Goal: Transaction & Acquisition: Download file/media

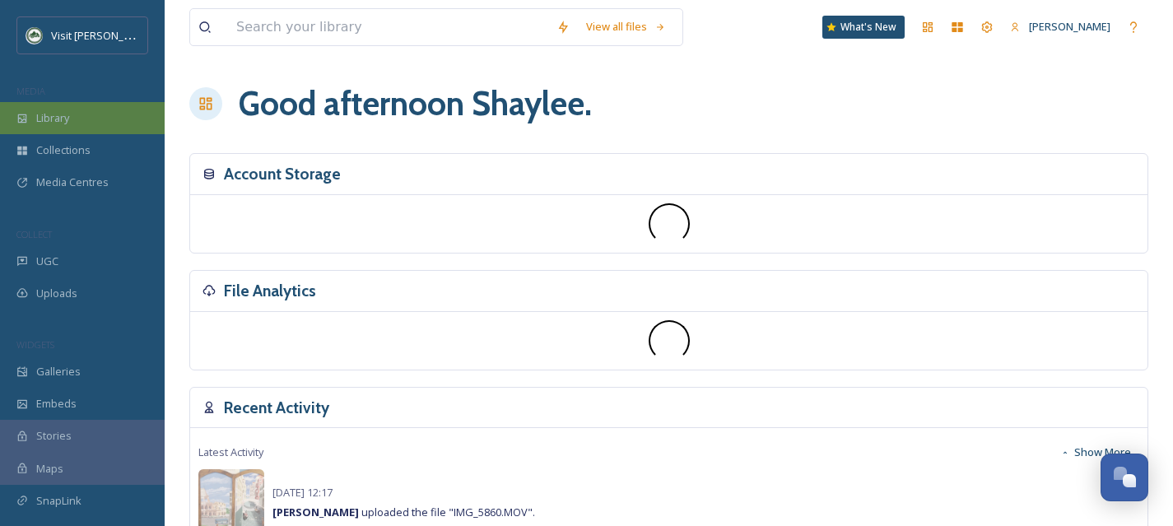
click at [95, 125] on div "Library" at bounding box center [82, 118] width 165 height 32
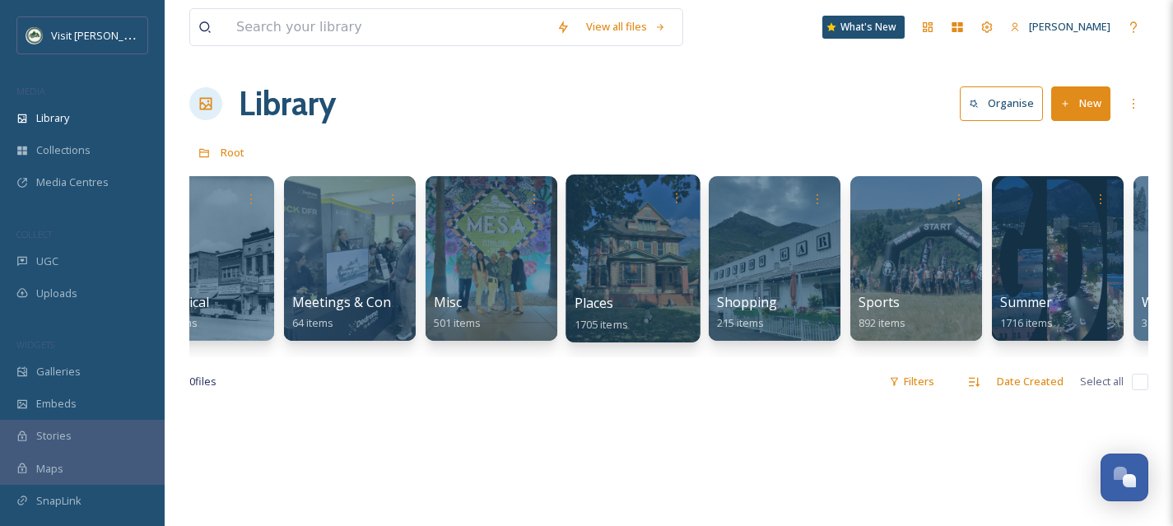
scroll to position [0, 786]
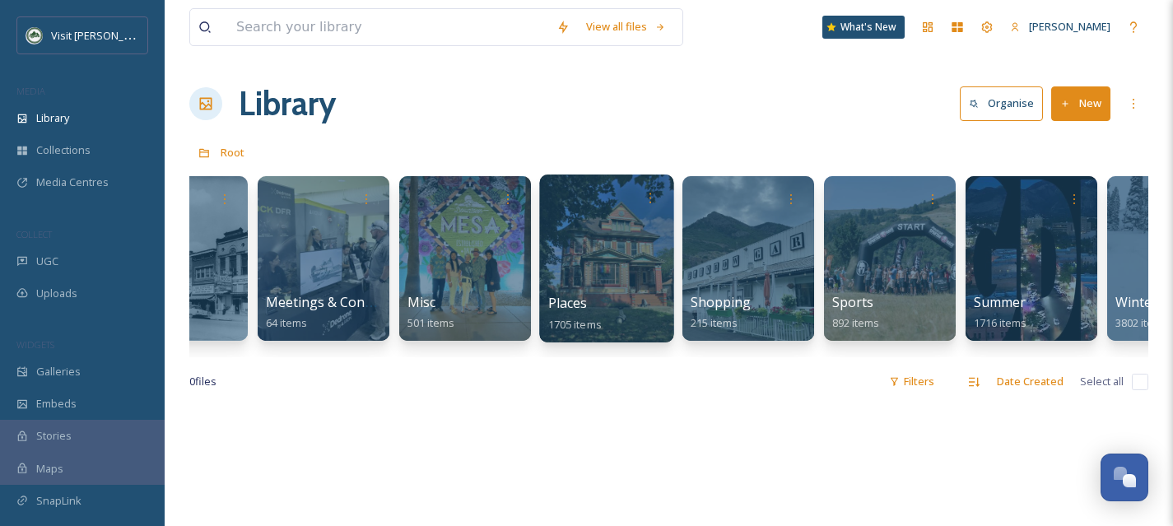
click at [606, 272] on div at bounding box center [606, 258] width 134 height 168
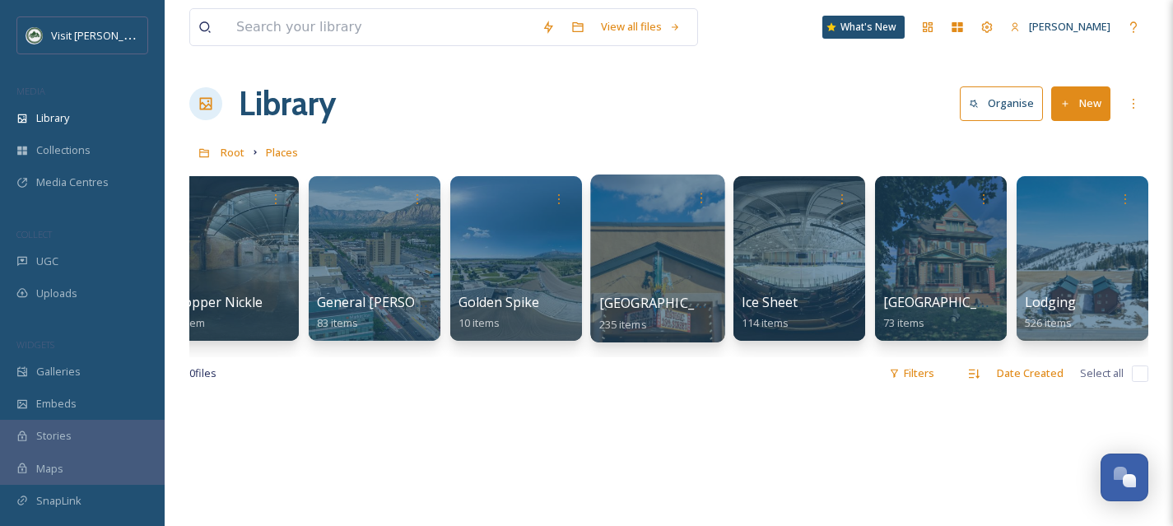
scroll to position [0, 112]
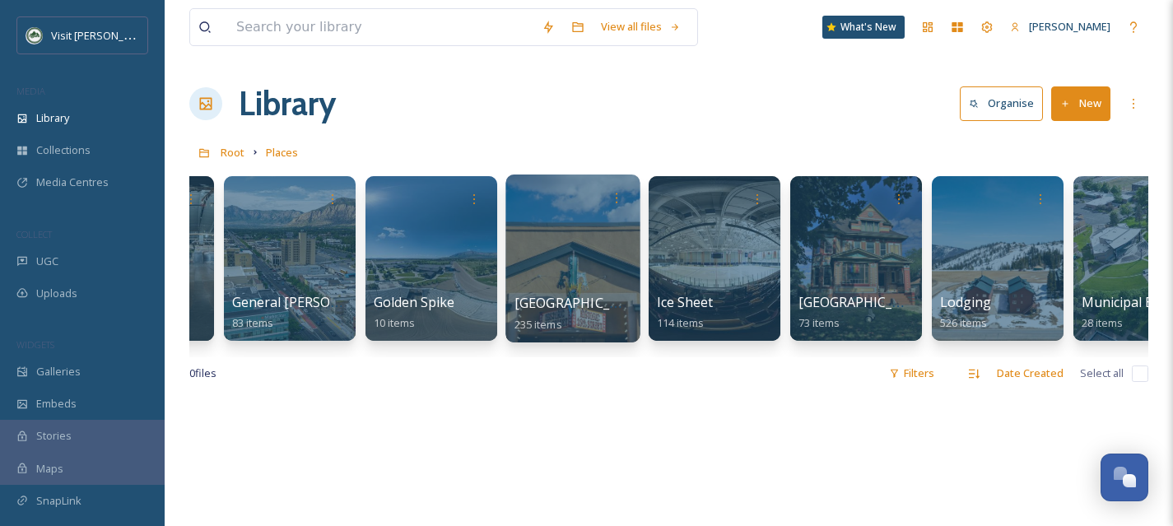
click at [571, 294] on span "[GEOGRAPHIC_DATA]" at bounding box center [581, 303] width 135 height 18
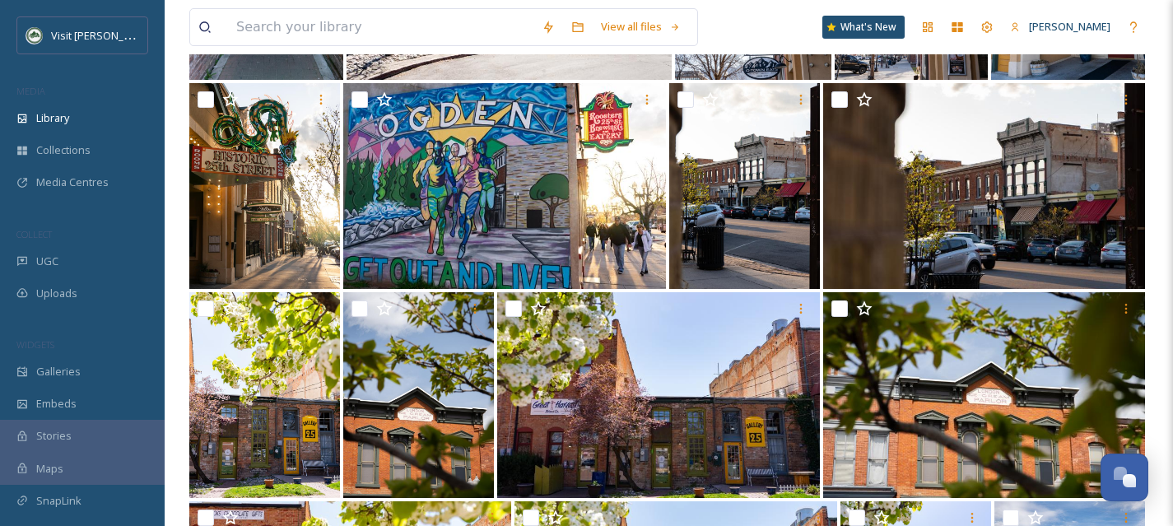
scroll to position [1982, 0]
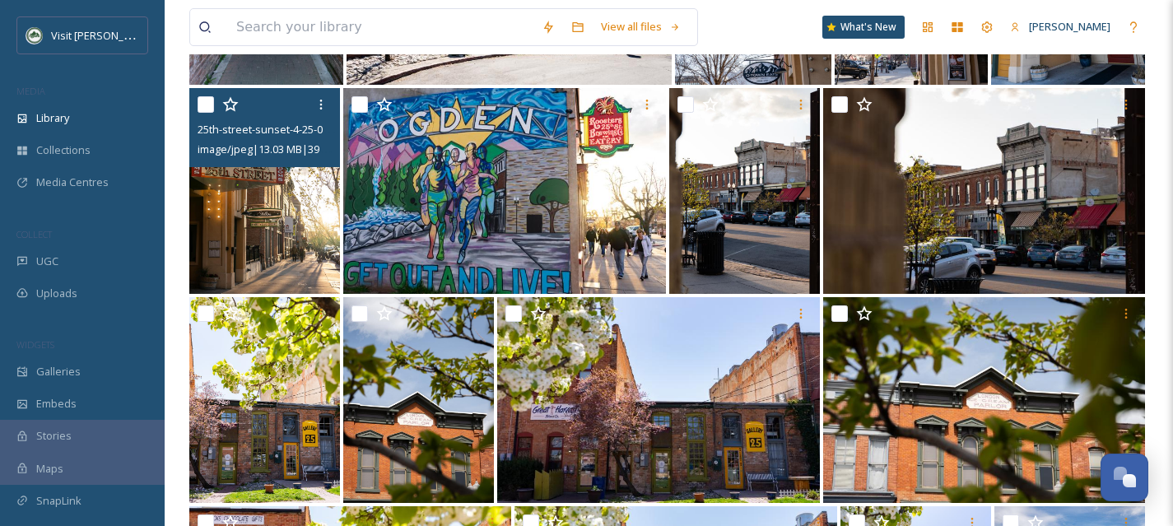
click at [257, 223] on img at bounding box center [264, 191] width 151 height 206
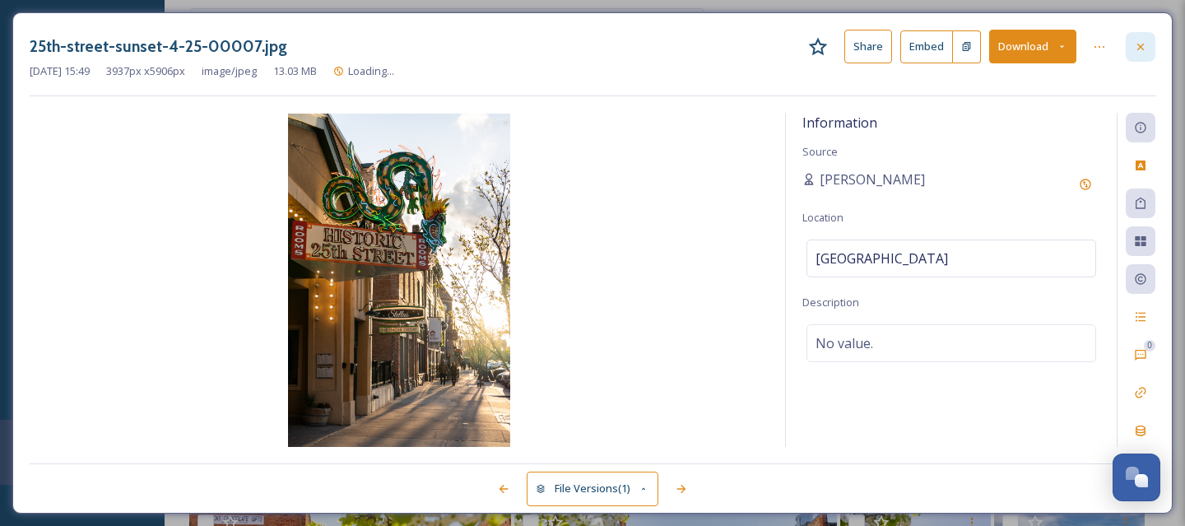
click at [1138, 42] on icon at bounding box center [1140, 46] width 13 height 13
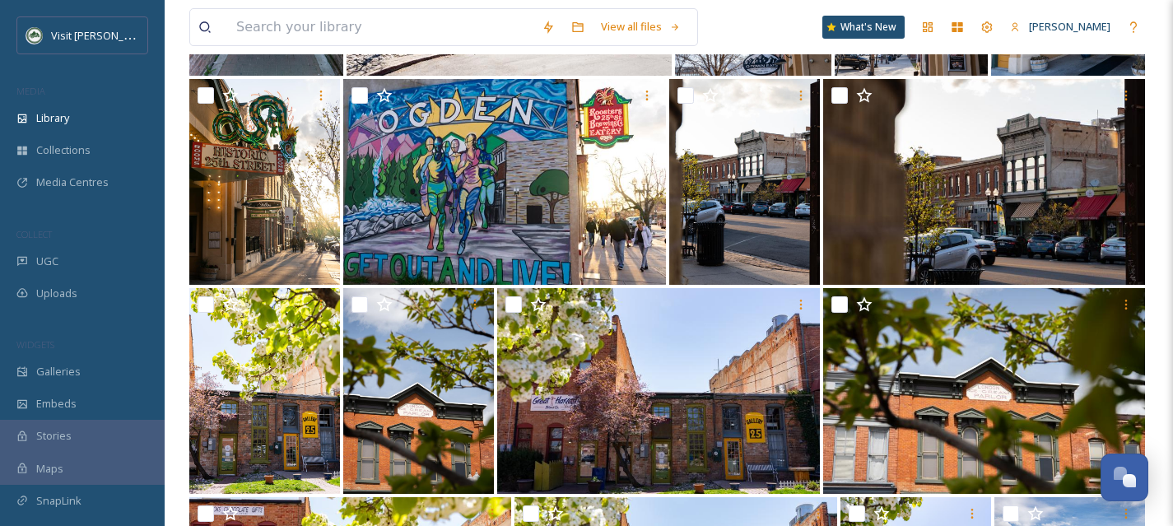
scroll to position [1981, 0]
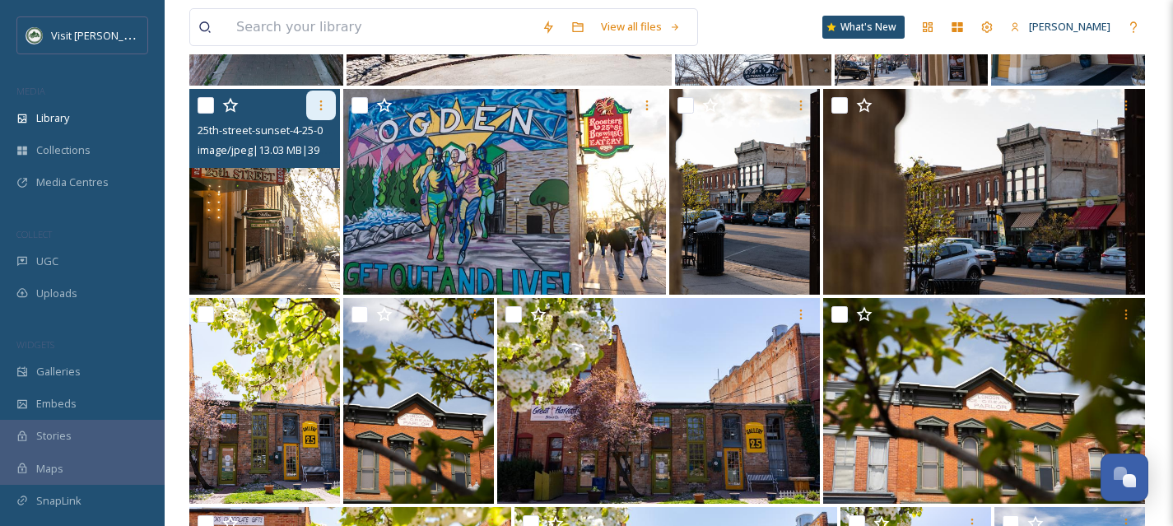
click at [326, 104] on icon at bounding box center [320, 105] width 13 height 13
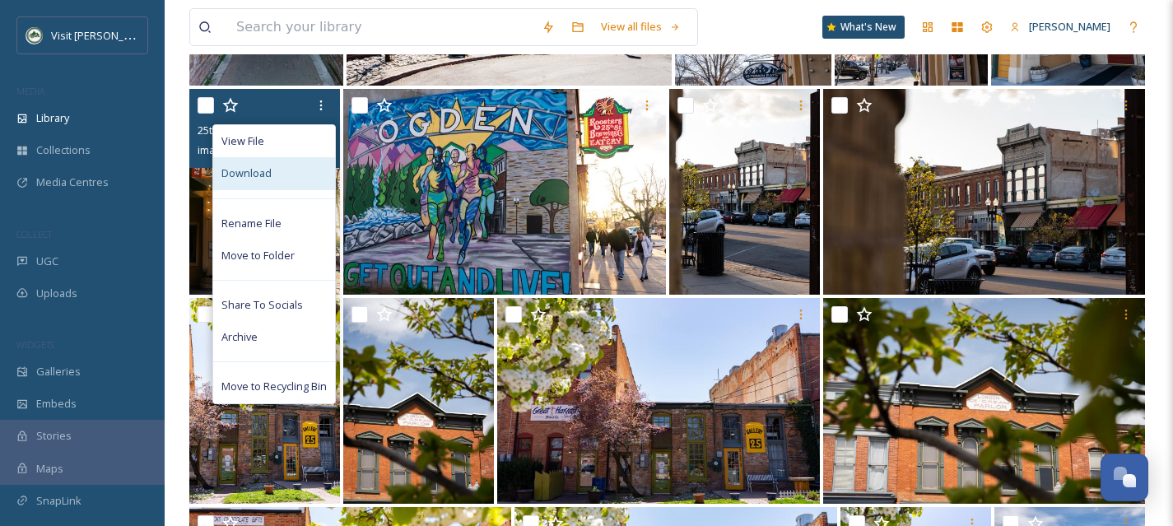
click at [300, 166] on div "Download" at bounding box center [274, 173] width 122 height 32
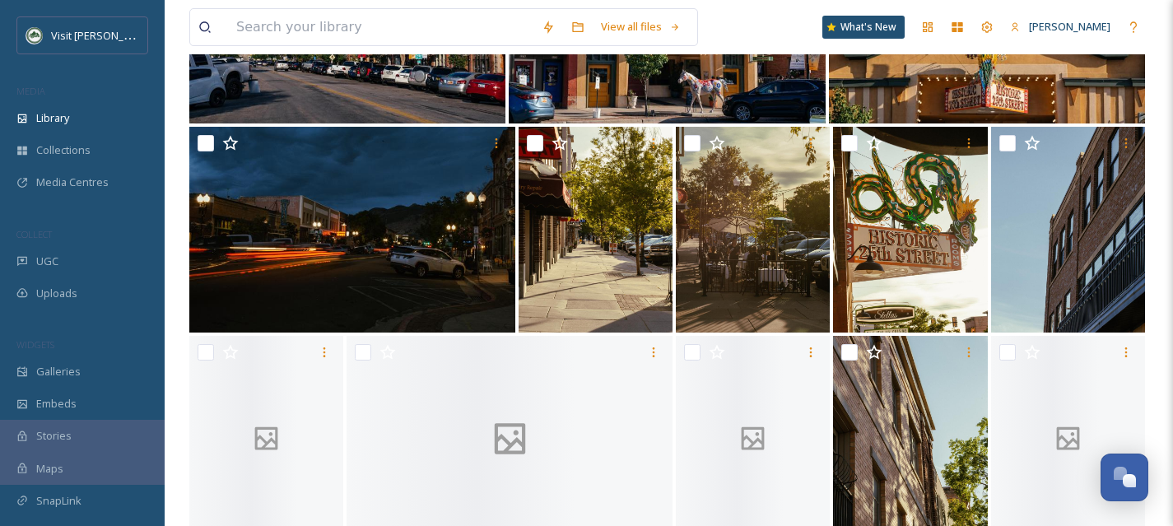
scroll to position [3203, 0]
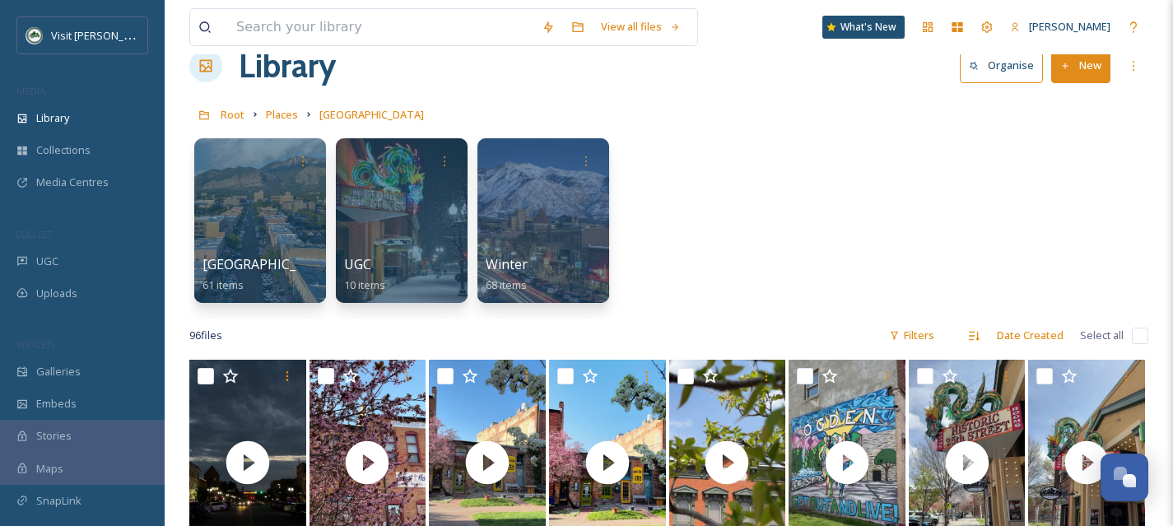
scroll to position [40, 0]
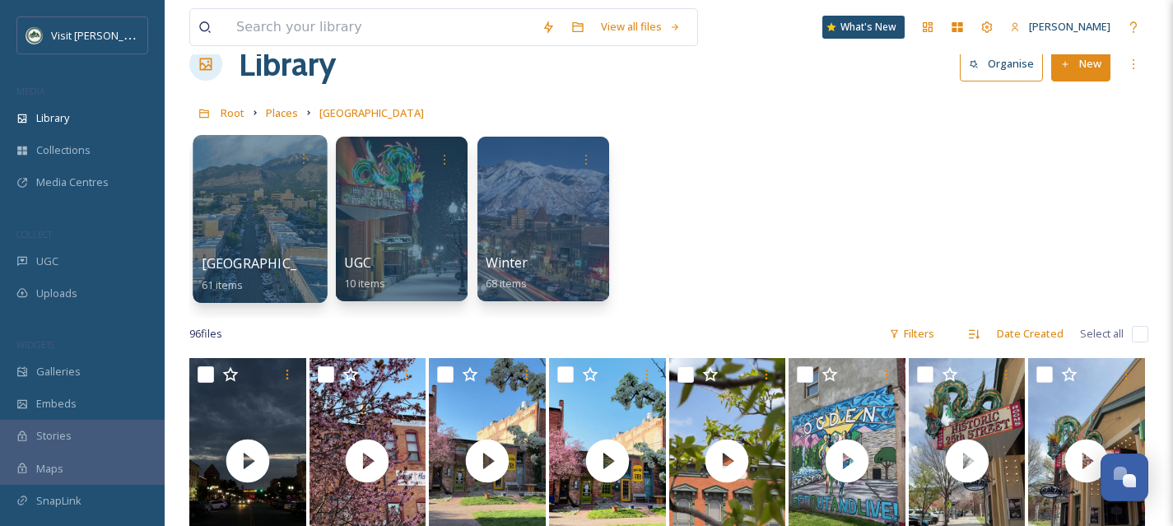
click at [245, 216] on div at bounding box center [260, 219] width 134 height 168
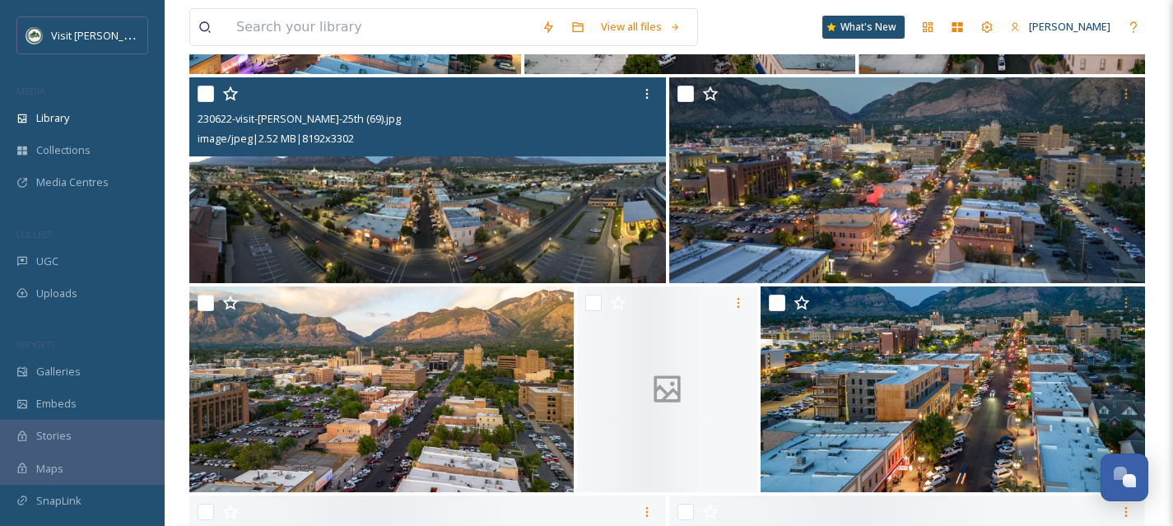
scroll to position [403, 0]
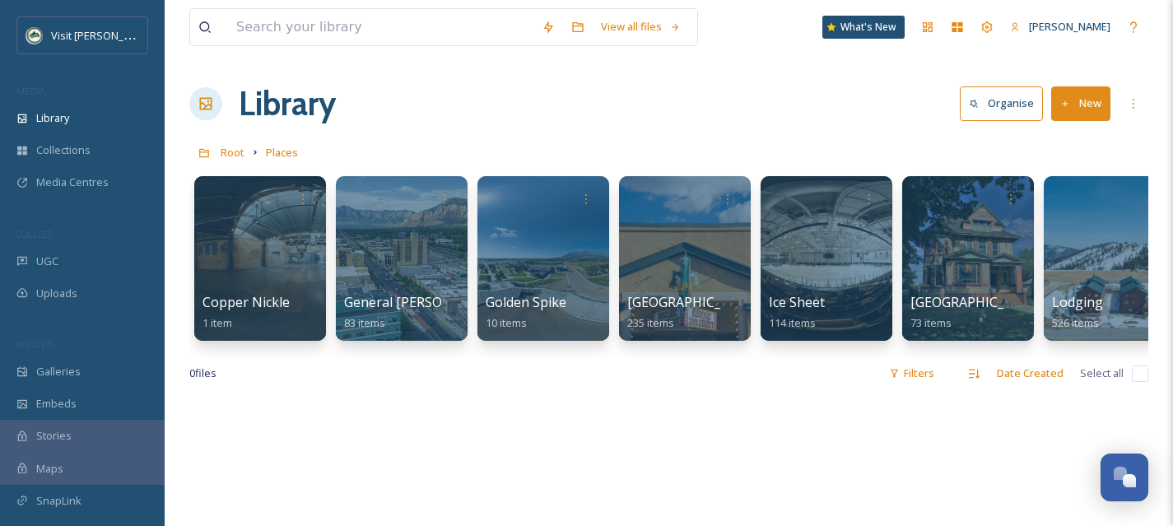
scroll to position [0, 1731]
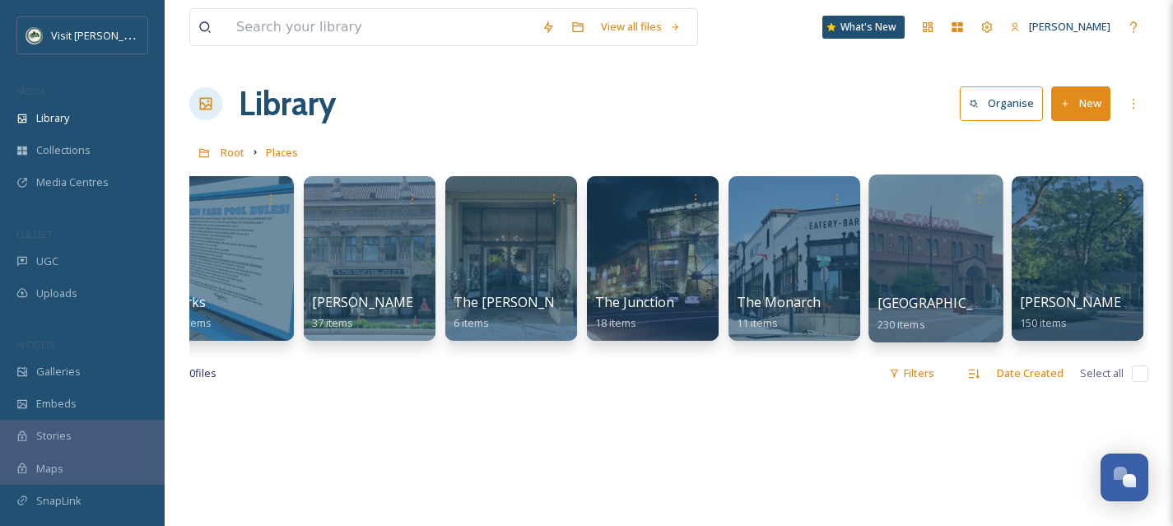
click at [914, 278] on div at bounding box center [935, 258] width 134 height 168
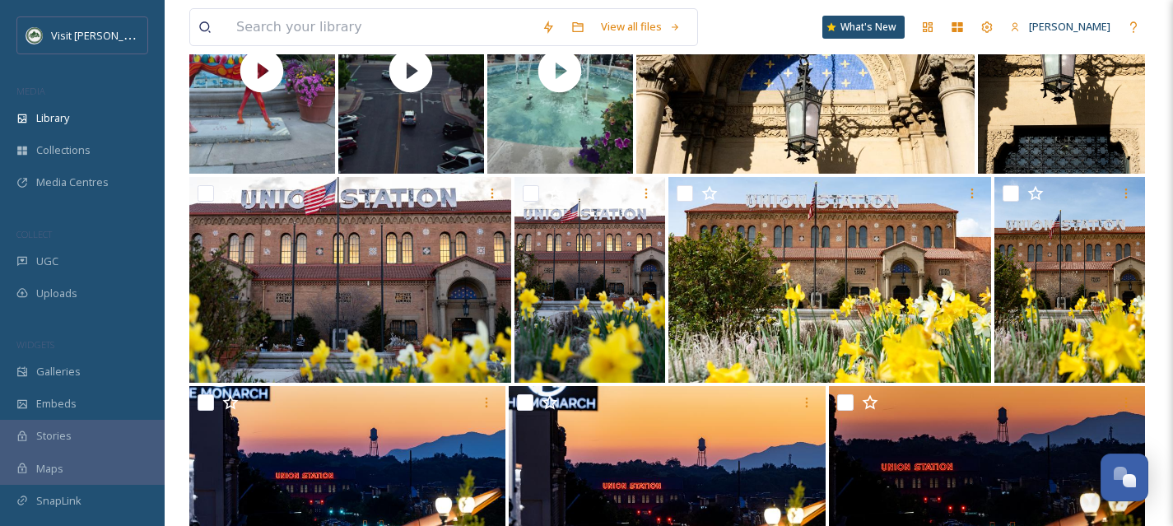
scroll to position [654, 0]
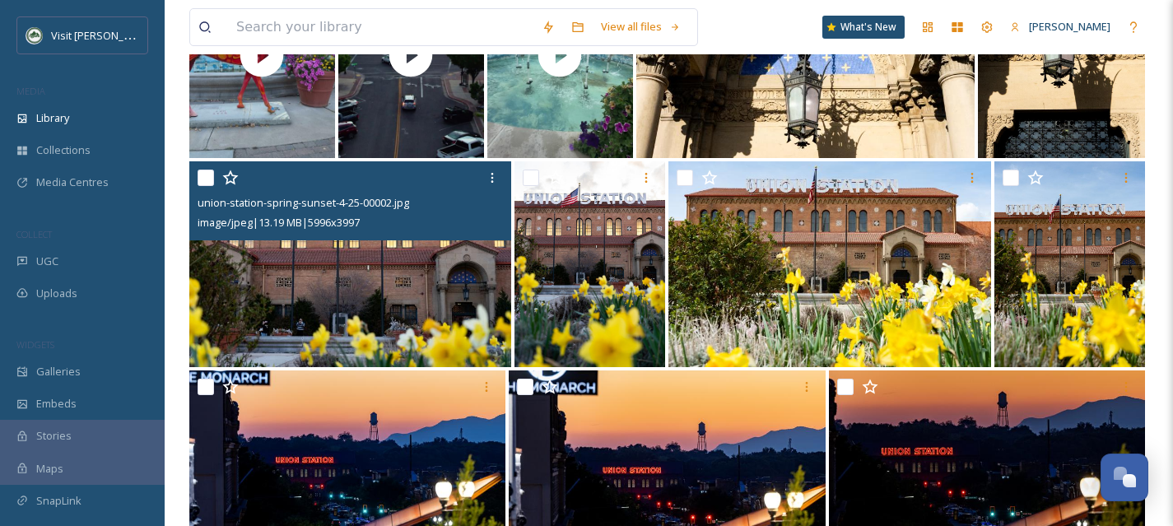
click at [412, 274] on img at bounding box center [350, 264] width 322 height 206
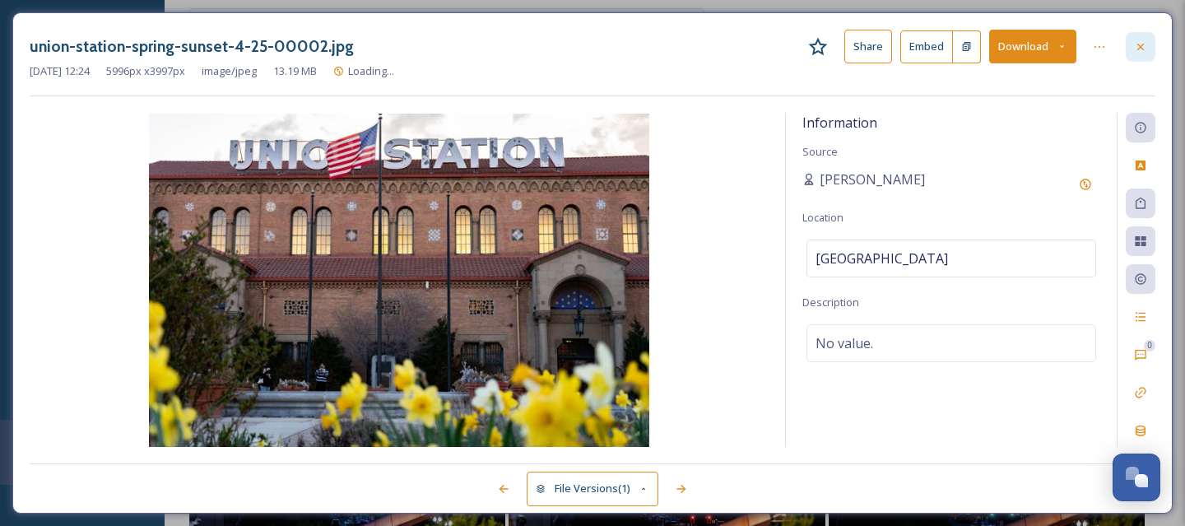
click at [1152, 45] on div at bounding box center [1141, 47] width 30 height 30
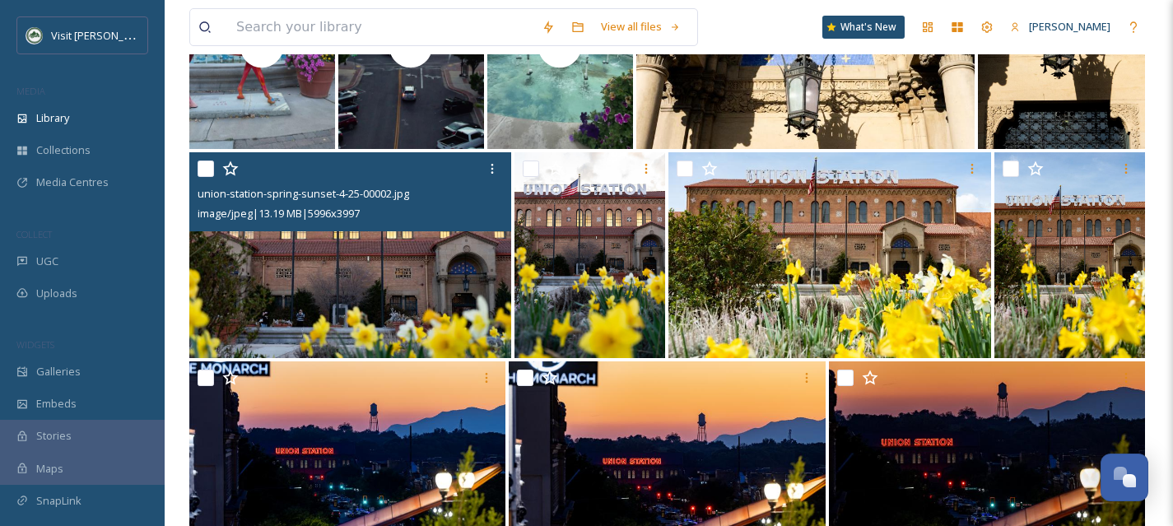
scroll to position [624, 0]
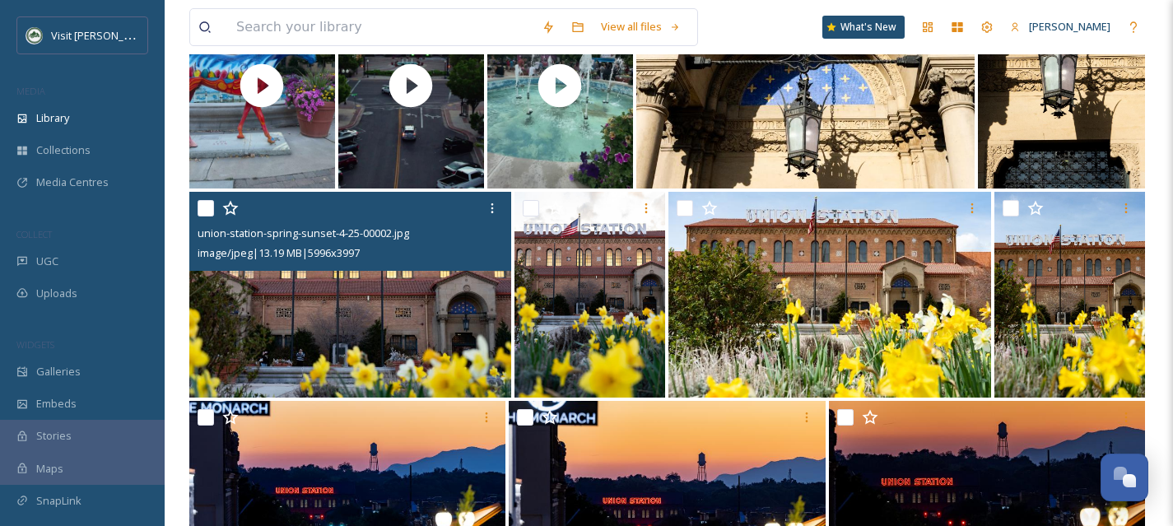
click at [344, 291] on img at bounding box center [350, 295] width 322 height 206
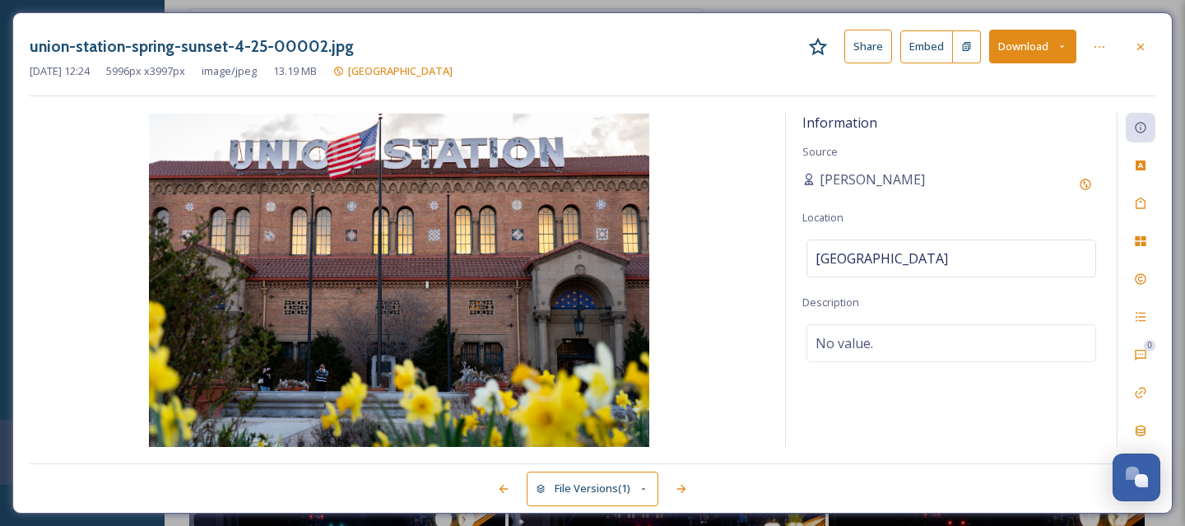
click at [1023, 49] on button "Download" at bounding box center [1032, 47] width 87 height 34
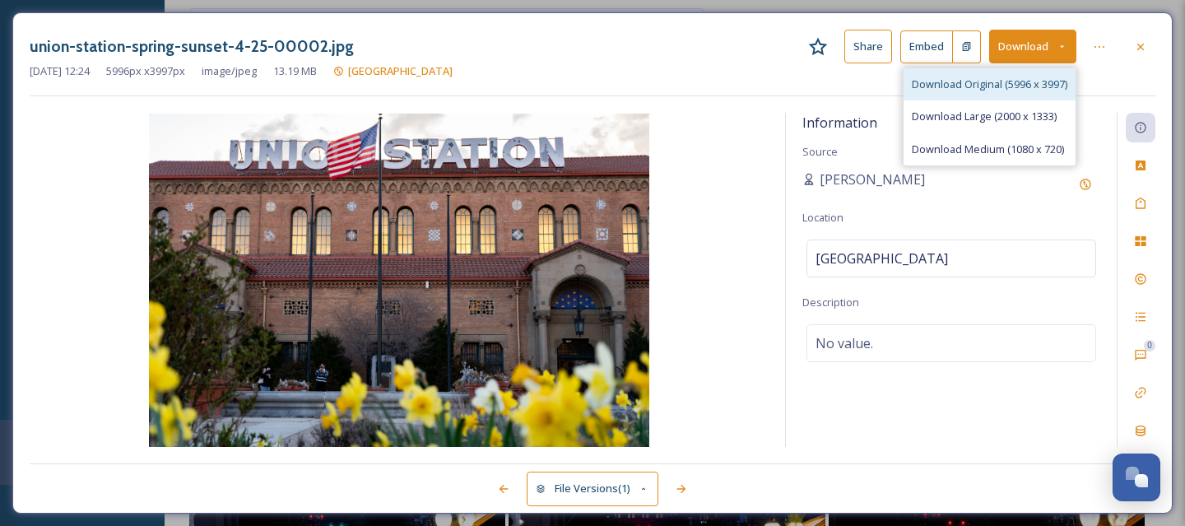
click at [1006, 80] on span "Download Original (5996 x 3997)" at bounding box center [990, 85] width 156 height 16
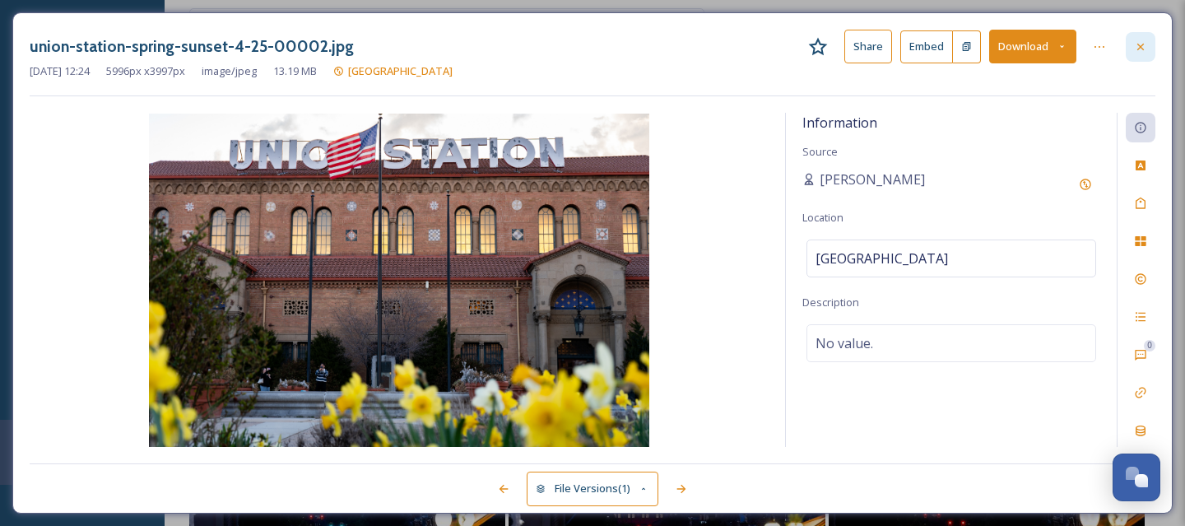
click at [1141, 51] on icon at bounding box center [1140, 46] width 13 height 13
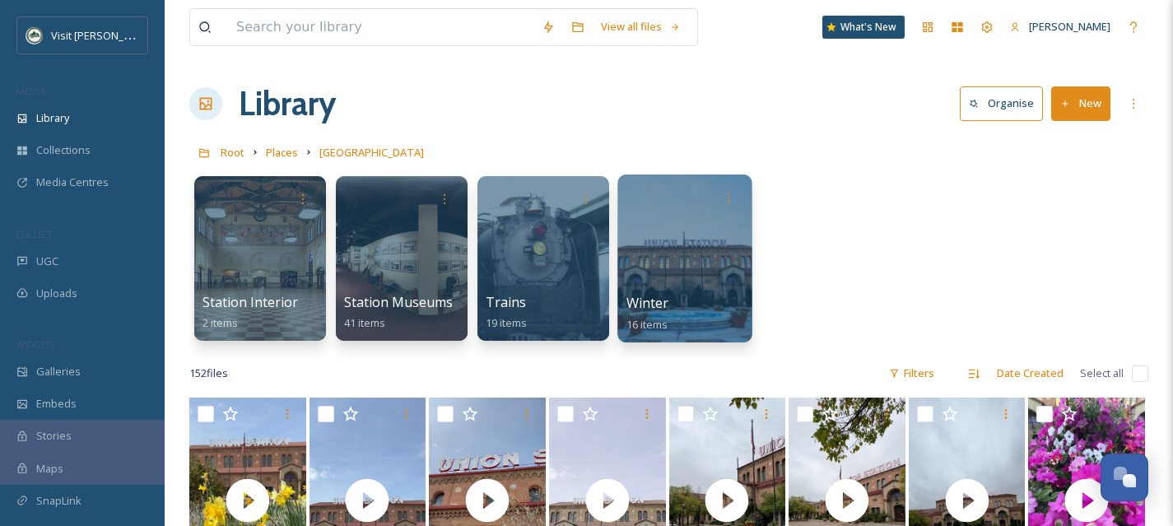
click at [677, 251] on div at bounding box center [684, 258] width 134 height 168
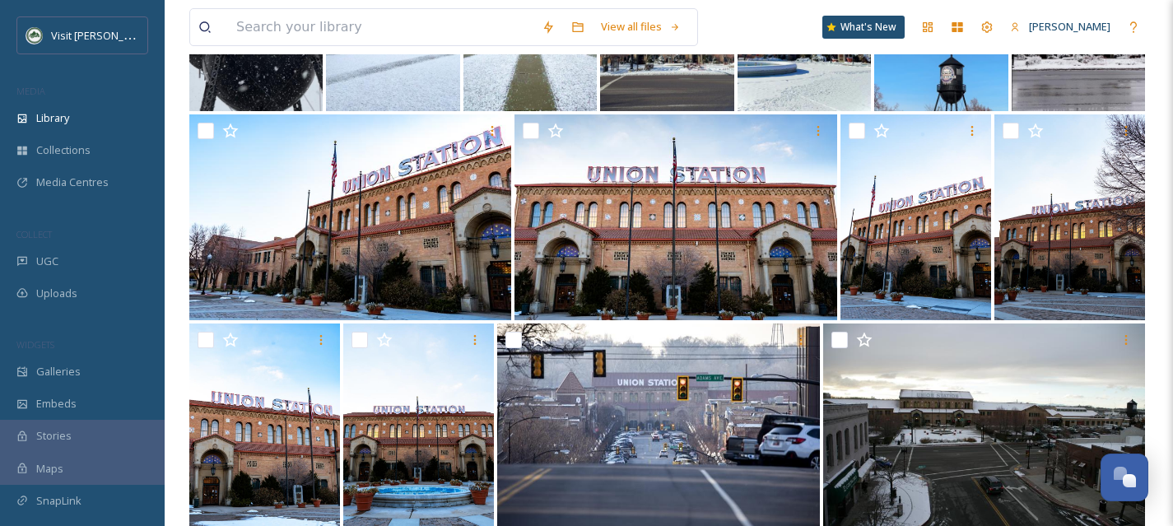
scroll to position [337, 0]
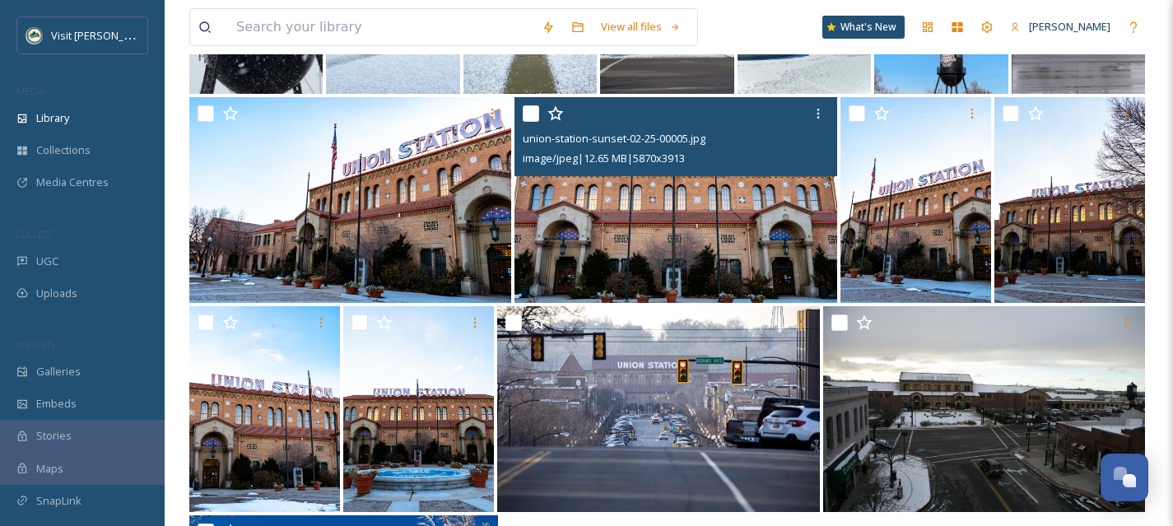
click at [634, 228] on img at bounding box center [675, 200] width 322 height 206
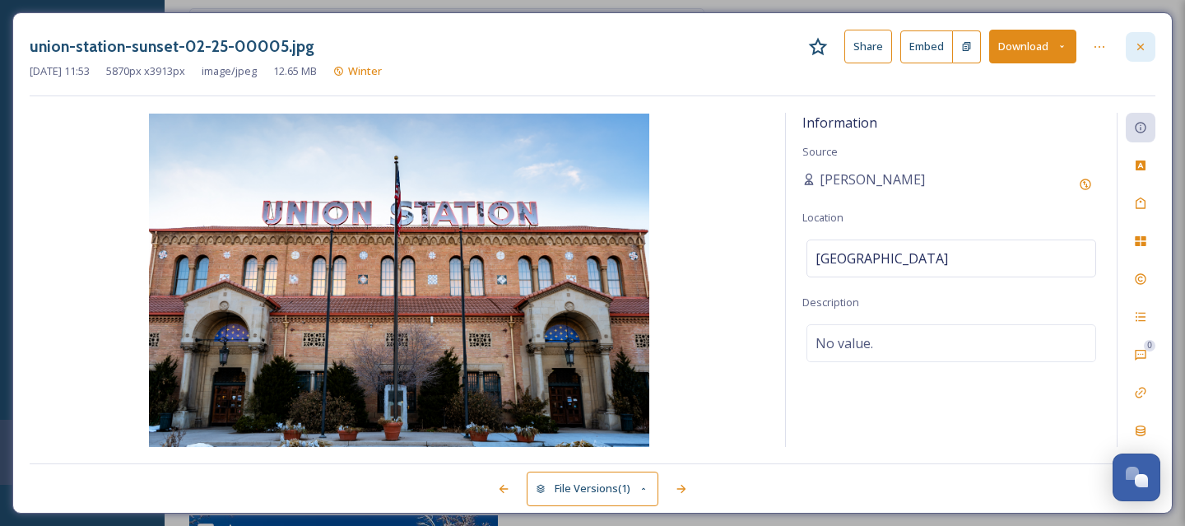
click at [1142, 46] on icon at bounding box center [1140, 46] width 13 height 13
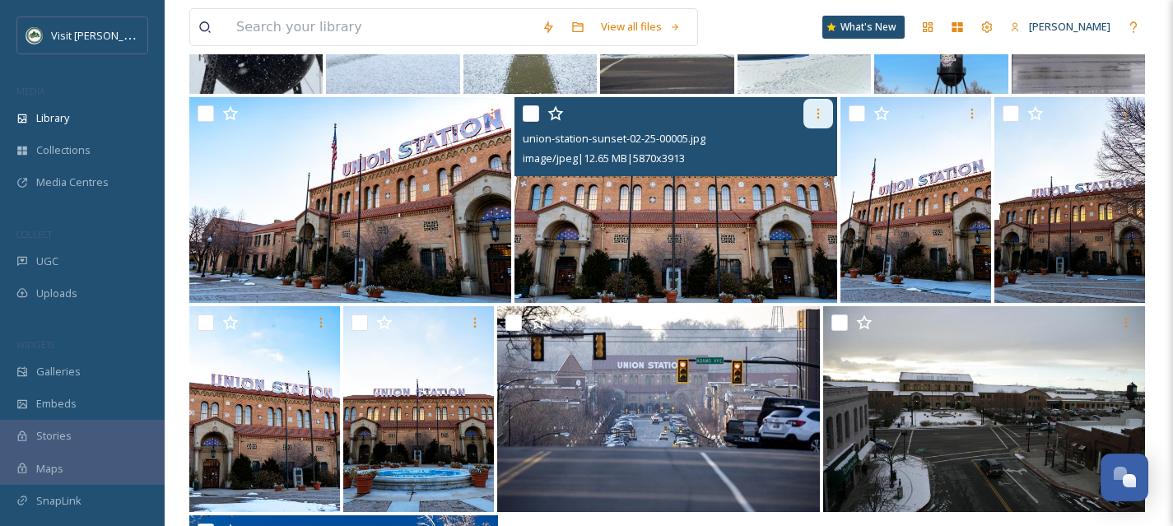
click at [813, 112] on icon at bounding box center [818, 113] width 13 height 13
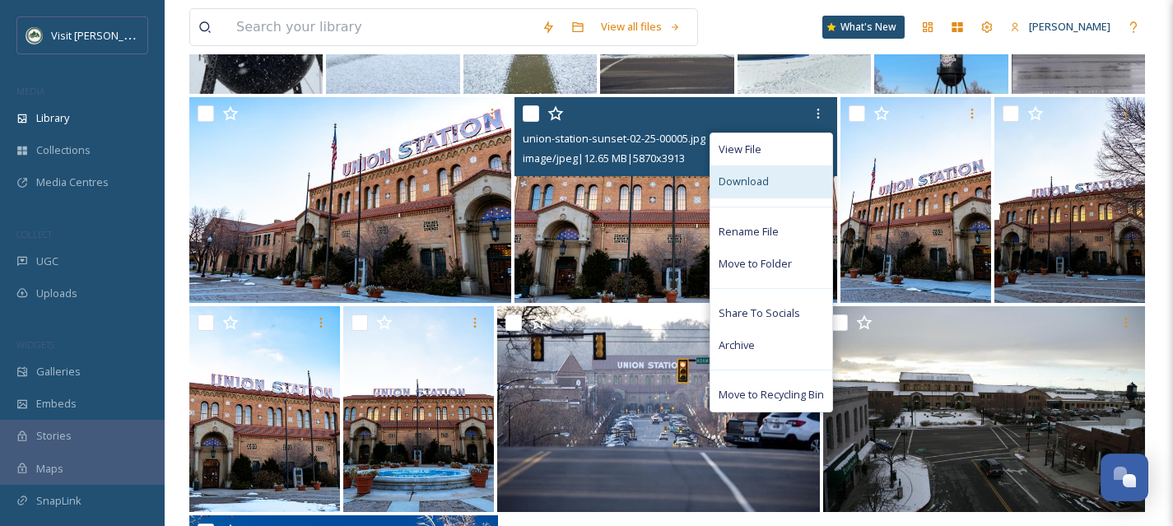
click at [786, 186] on div "Download" at bounding box center [771, 181] width 122 height 32
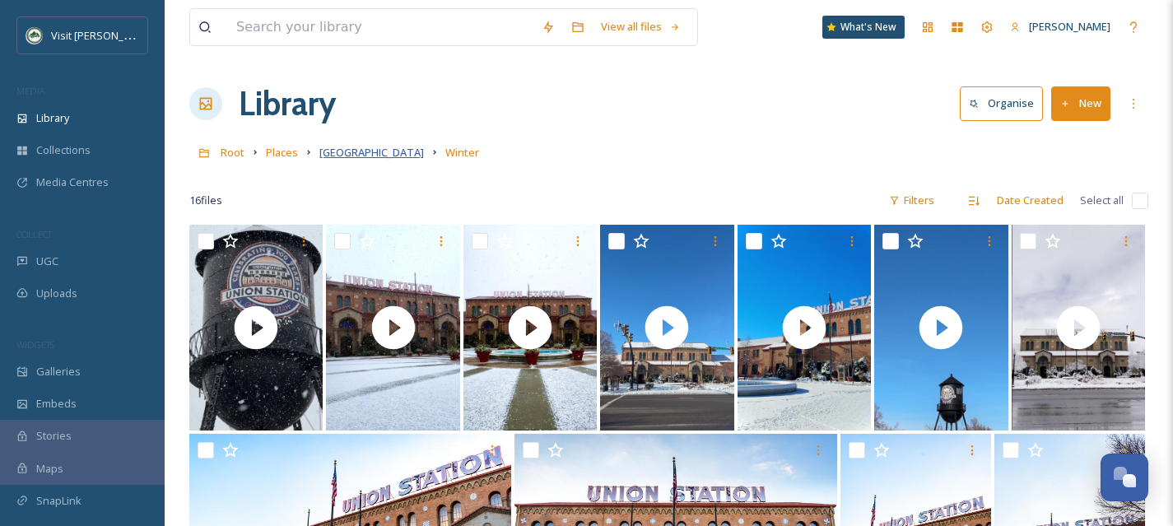
click at [334, 156] on span "[GEOGRAPHIC_DATA]" at bounding box center [371, 152] width 105 height 15
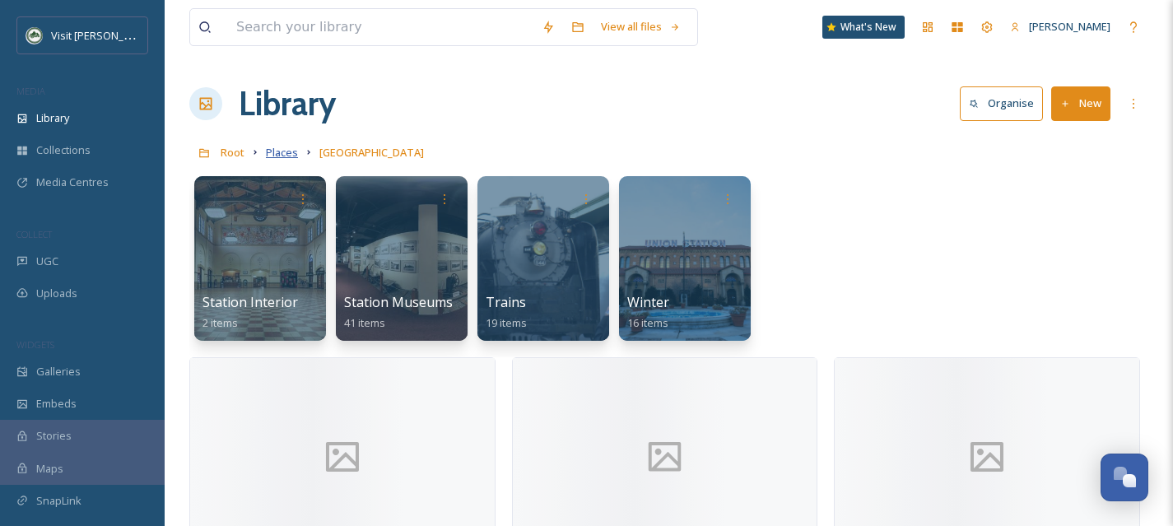
click at [282, 151] on span "Places" at bounding box center [282, 152] width 32 height 15
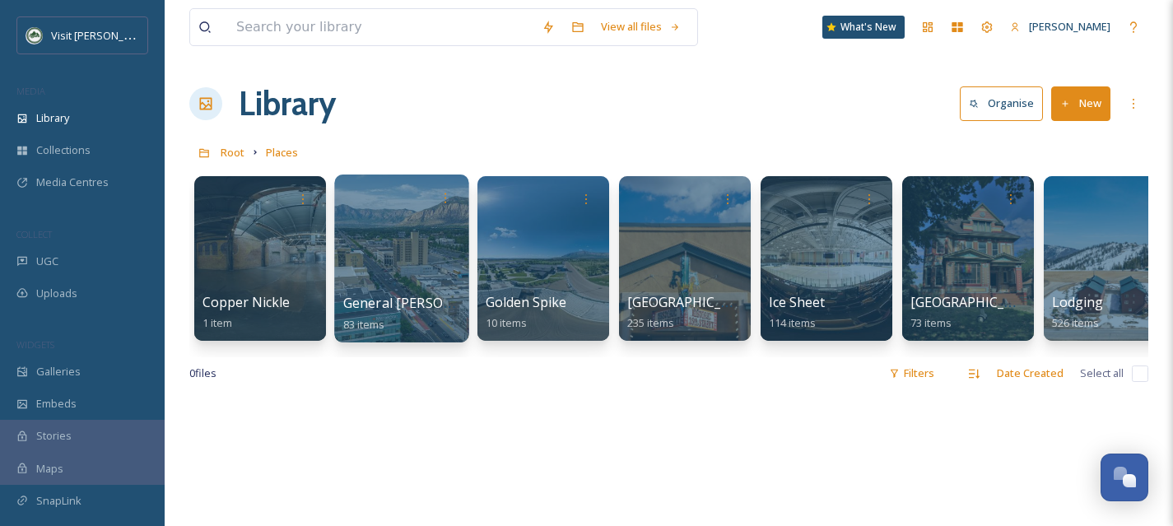
click at [419, 265] on div at bounding box center [401, 258] width 134 height 168
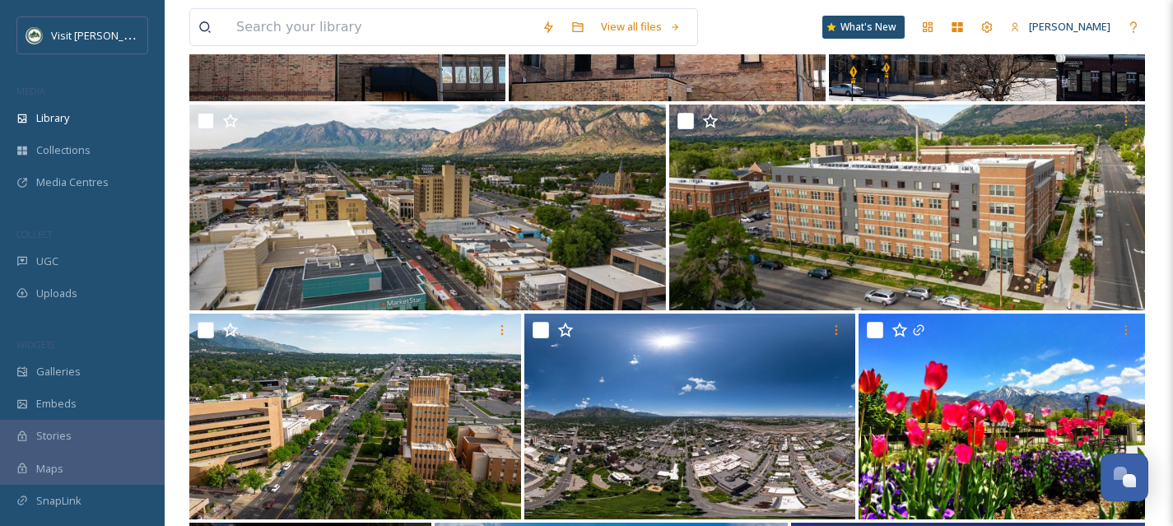
scroll to position [1756, 0]
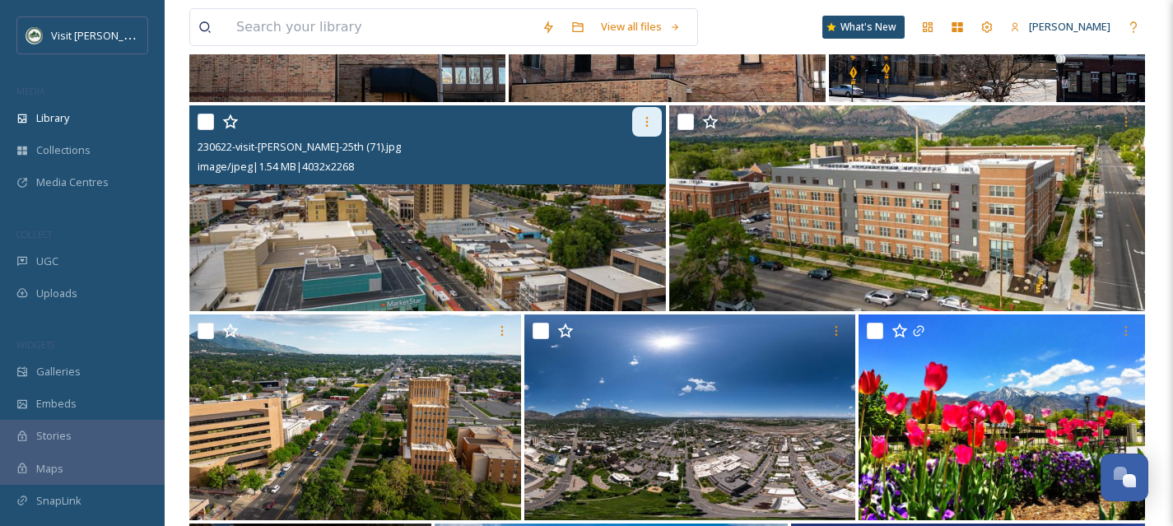
click at [649, 123] on icon at bounding box center [646, 121] width 13 height 13
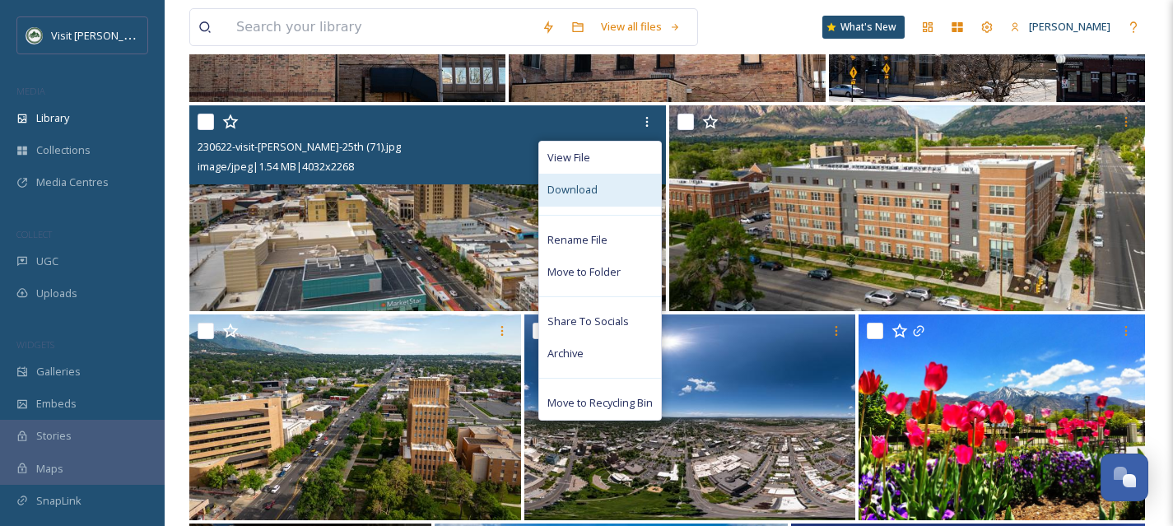
click at [621, 193] on div "Download" at bounding box center [600, 190] width 122 height 32
